Goal: Task Accomplishment & Management: Manage account settings

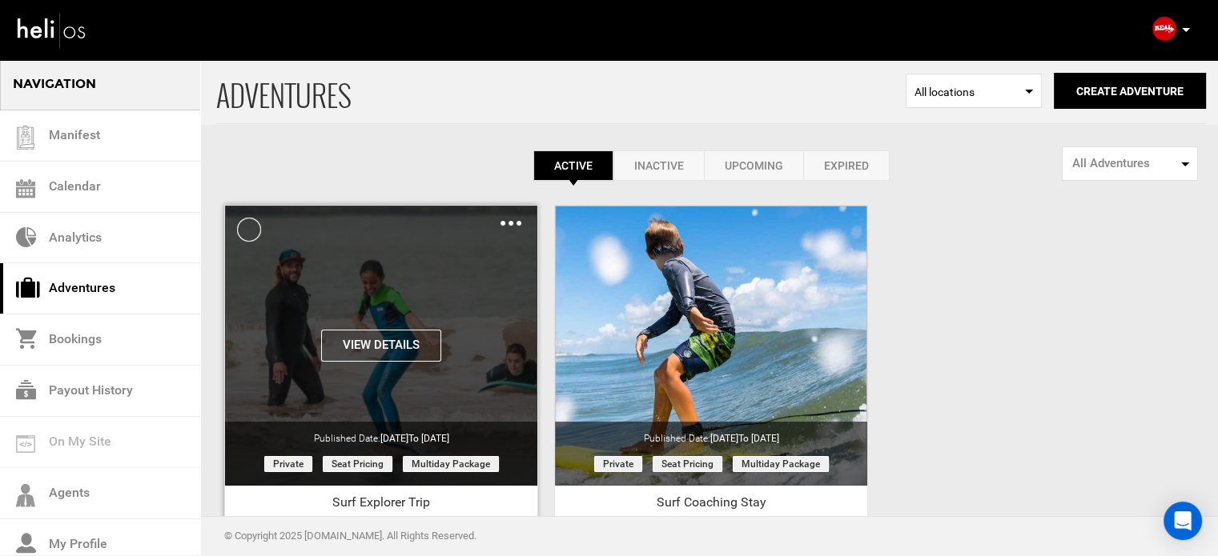
click at [515, 220] on div "Clone De-Activate Share Delete" at bounding box center [510, 223] width 21 height 18
click at [509, 219] on div "Clone De-Activate Share Delete" at bounding box center [510, 223] width 21 height 18
click at [508, 223] on img at bounding box center [510, 223] width 21 height 5
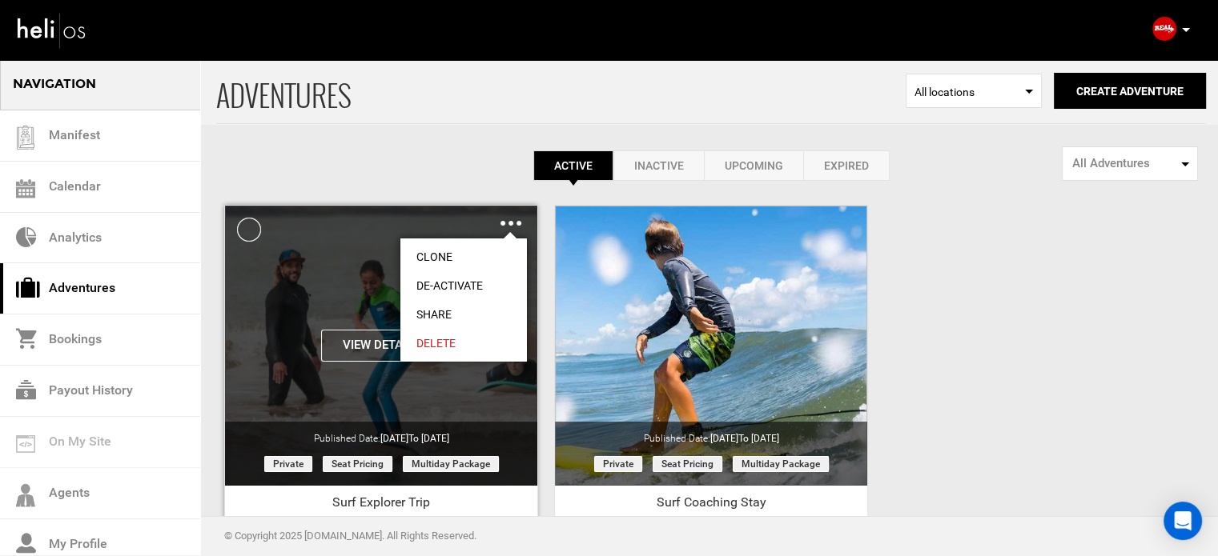
click at [442, 335] on link "Delete" at bounding box center [463, 343] width 127 height 29
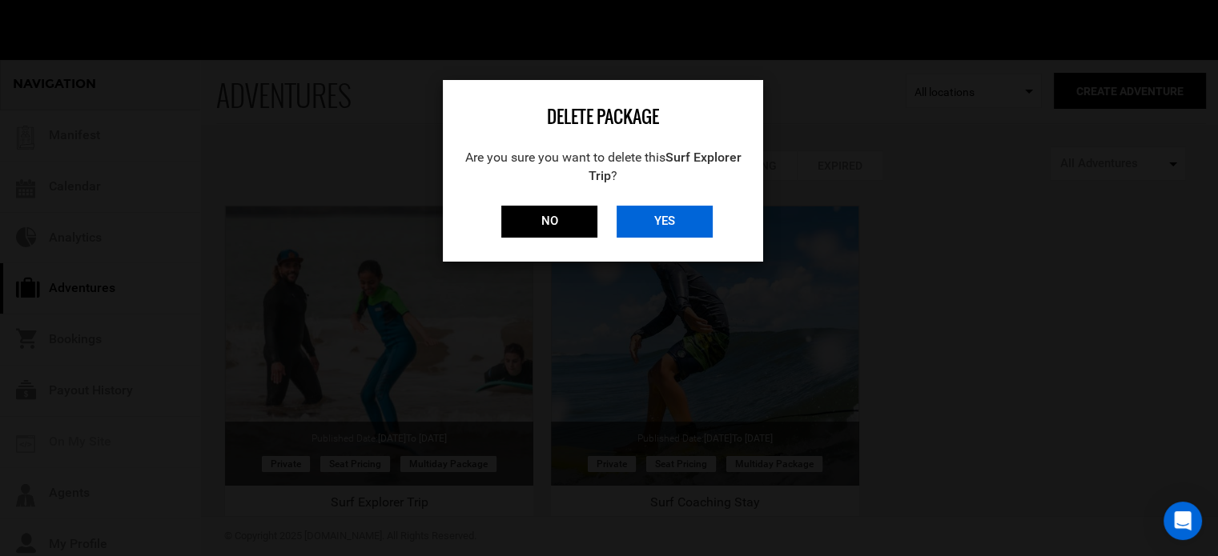
click at [663, 222] on input "YES" at bounding box center [664, 222] width 96 height 32
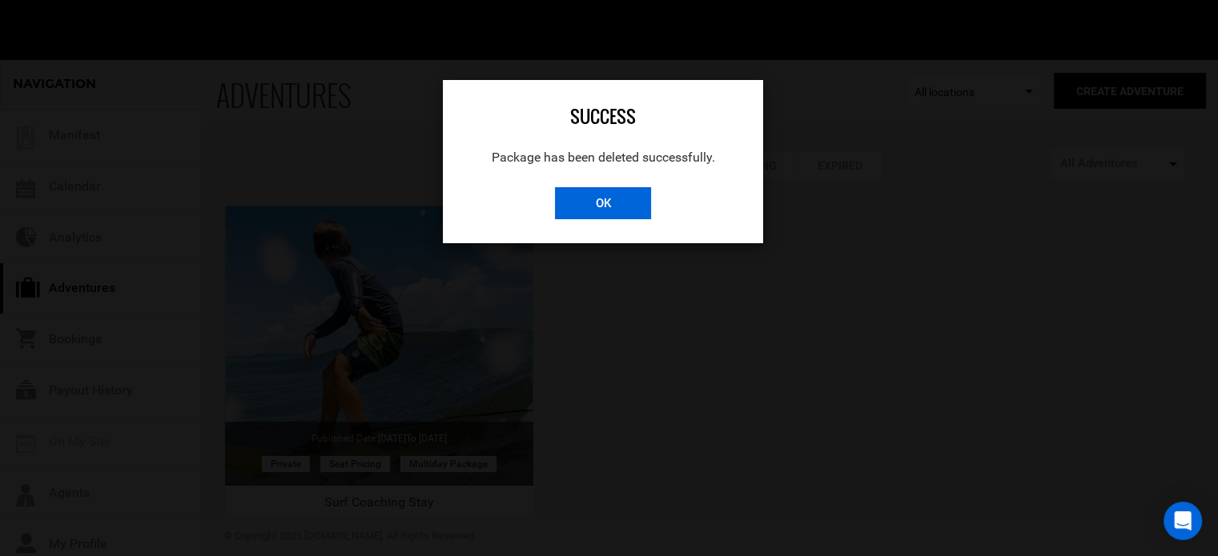
click at [625, 205] on input "OK" at bounding box center [603, 203] width 96 height 32
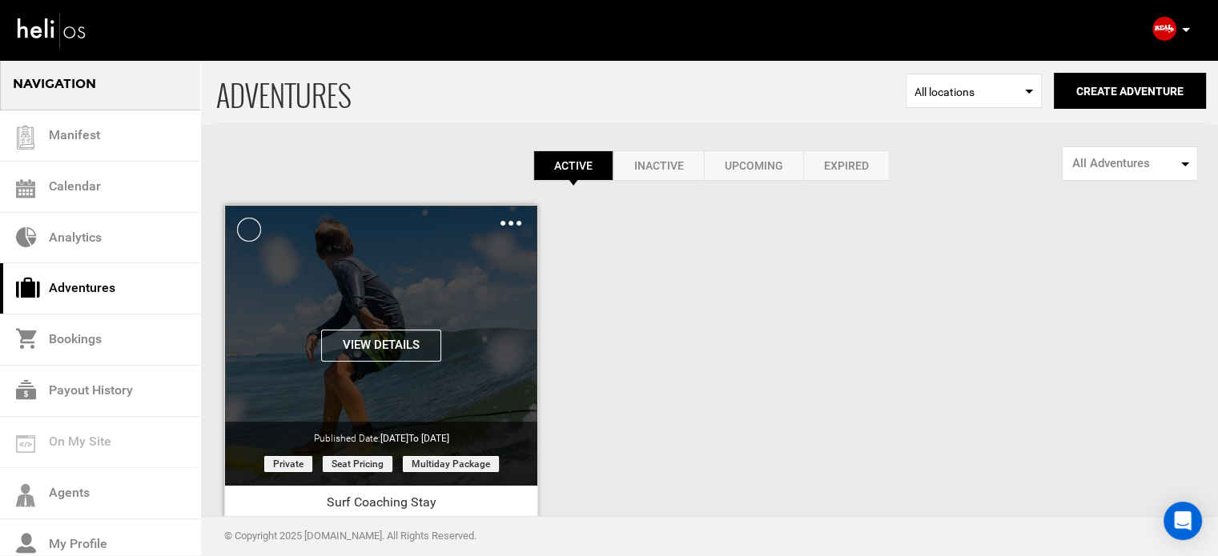
click at [524, 223] on div "View Details Clone De-Activate Share Delete" at bounding box center [381, 219] width 312 height 27
click at [514, 225] on img at bounding box center [510, 223] width 21 height 5
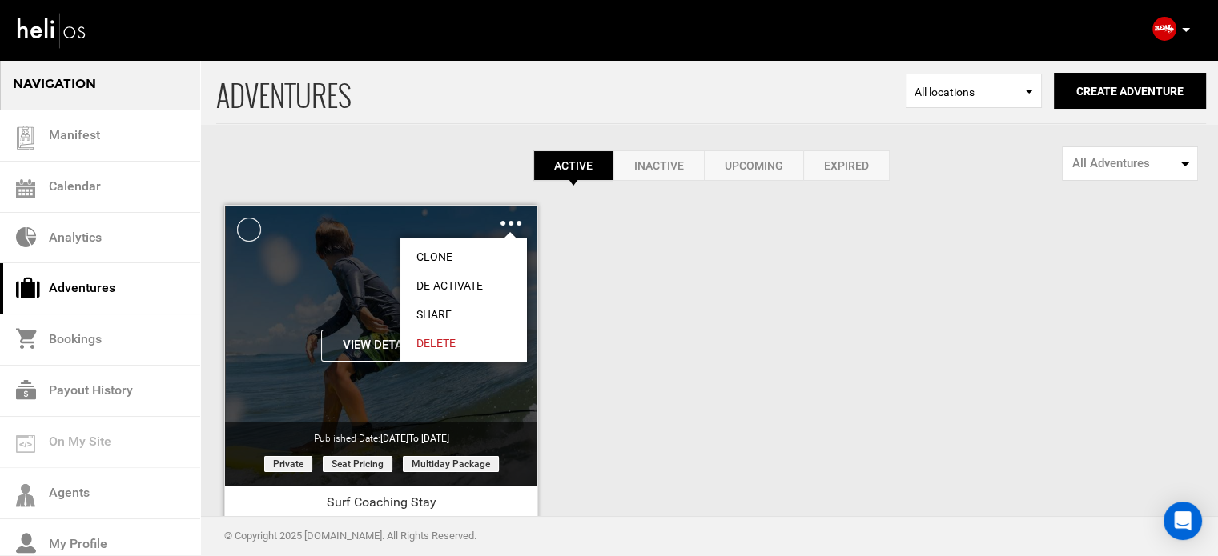
click at [439, 339] on link "Delete" at bounding box center [463, 343] width 127 height 29
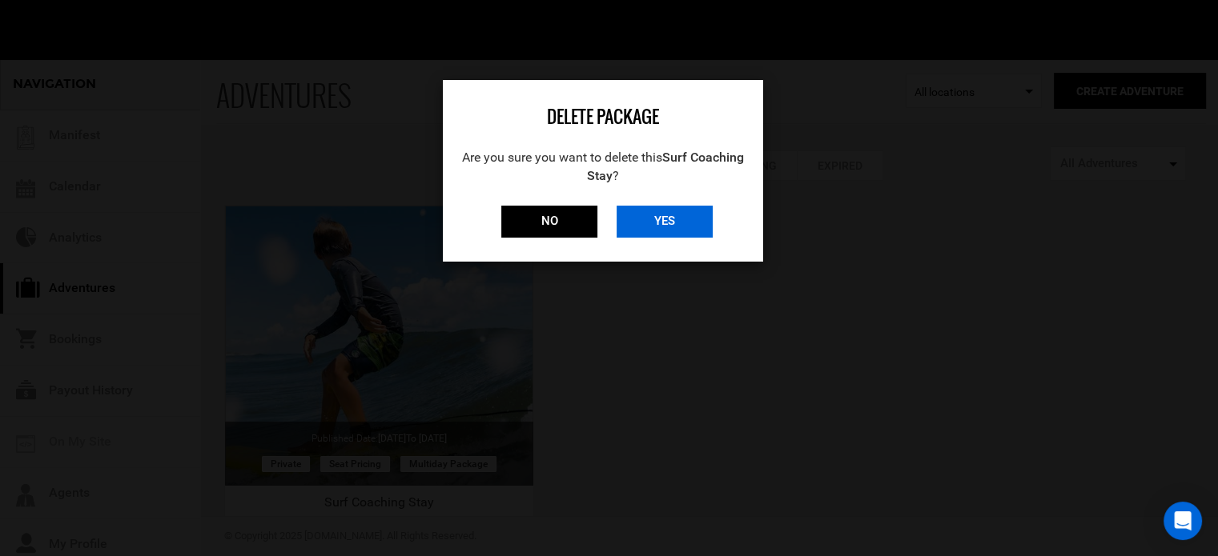
click at [687, 227] on input "YES" at bounding box center [664, 222] width 96 height 32
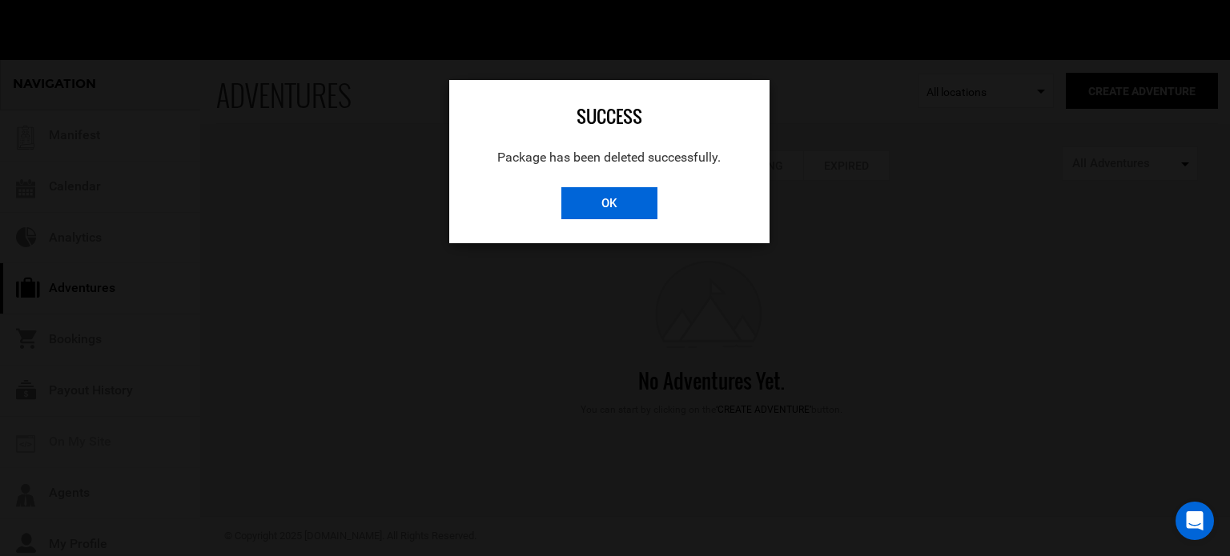
click at [624, 204] on input "OK" at bounding box center [609, 203] width 96 height 32
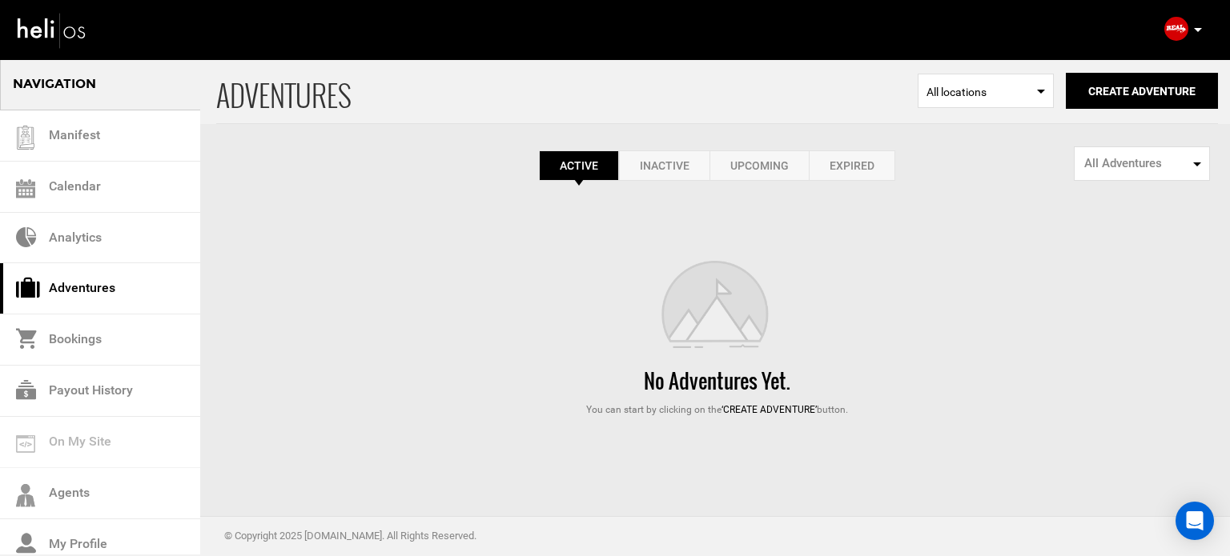
click at [564, 263] on div "No Adventures Yet. You can start by clicking on the ‘Create Adventure’ button." at bounding box center [717, 339] width 1002 height 156
click at [858, 162] on link "Expired" at bounding box center [852, 166] width 86 height 30
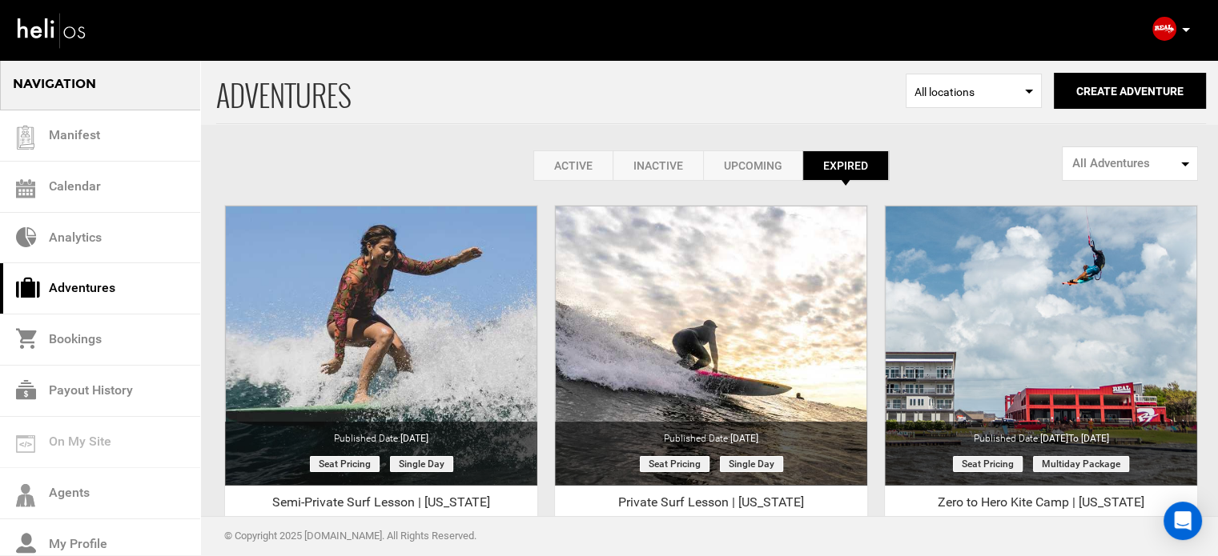
click at [563, 170] on link "Active" at bounding box center [572, 166] width 79 height 30
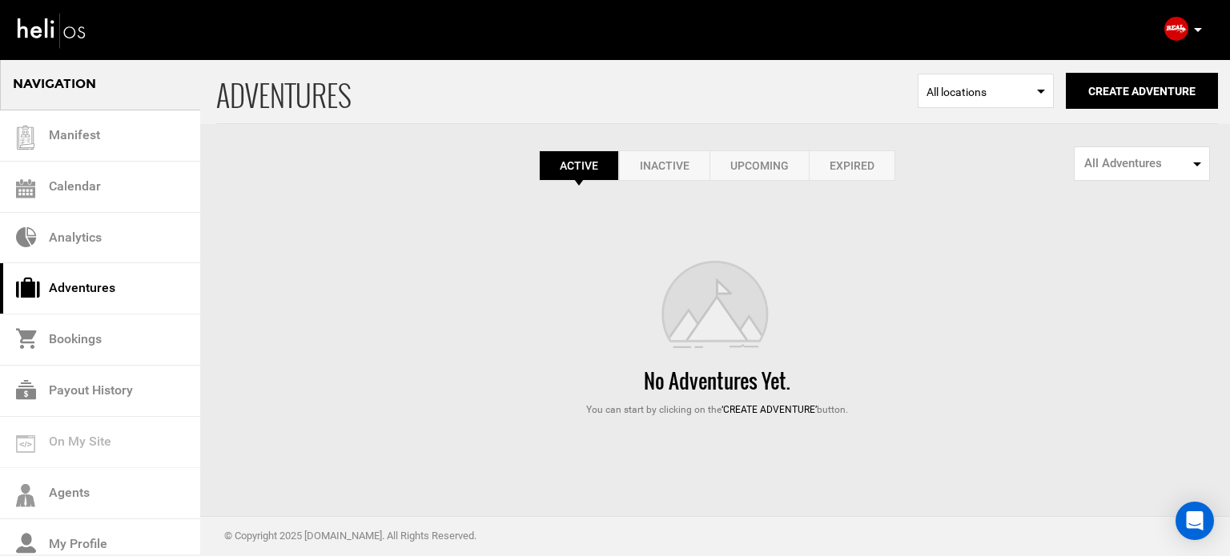
click at [898, 243] on div "ADVENTURES Select Location All locations Create Adventure Public Adventure This…" at bounding box center [615, 237] width 1230 height 359
